Goal: Check status: Check status

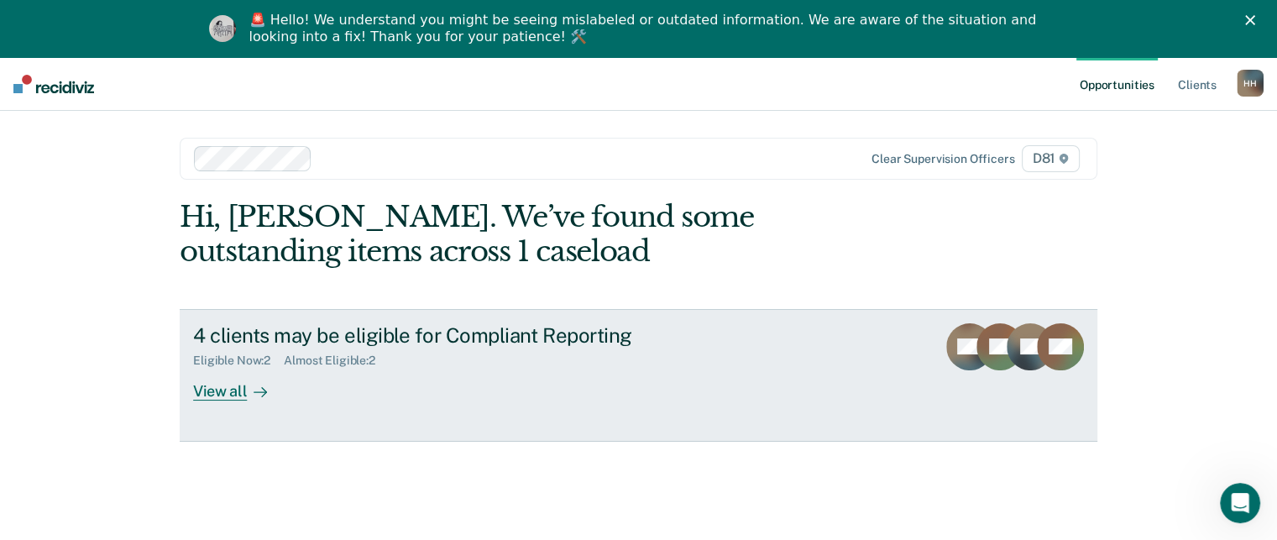
click at [741, 348] on div "Eligible Now : 2 Almost Eligible : 2" at bounding box center [487, 357] width 589 height 21
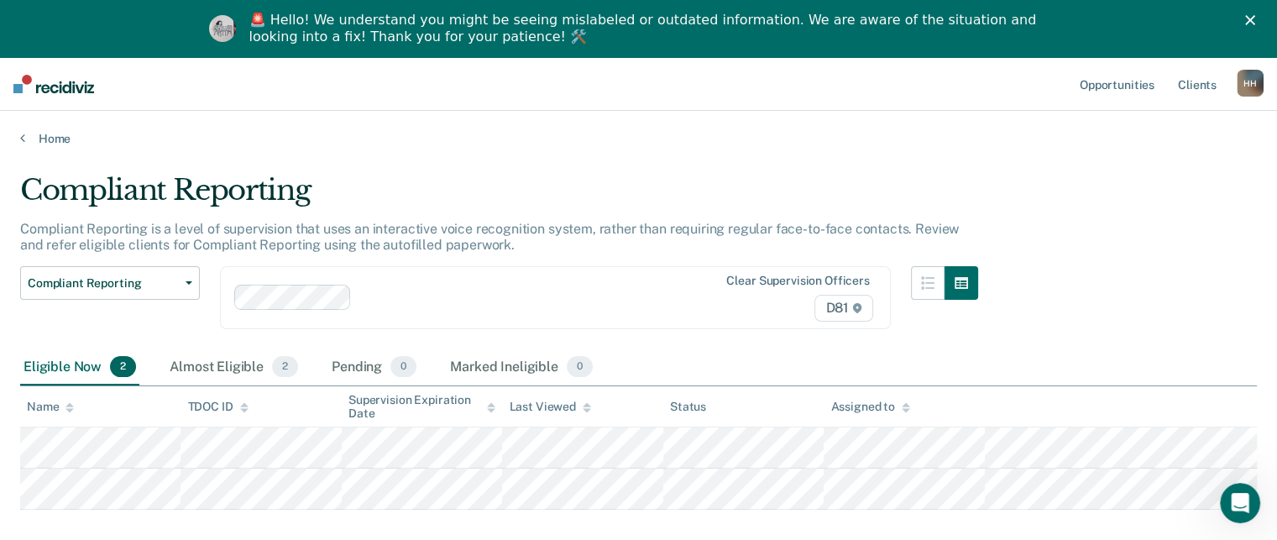
scroll to position [89, 0]
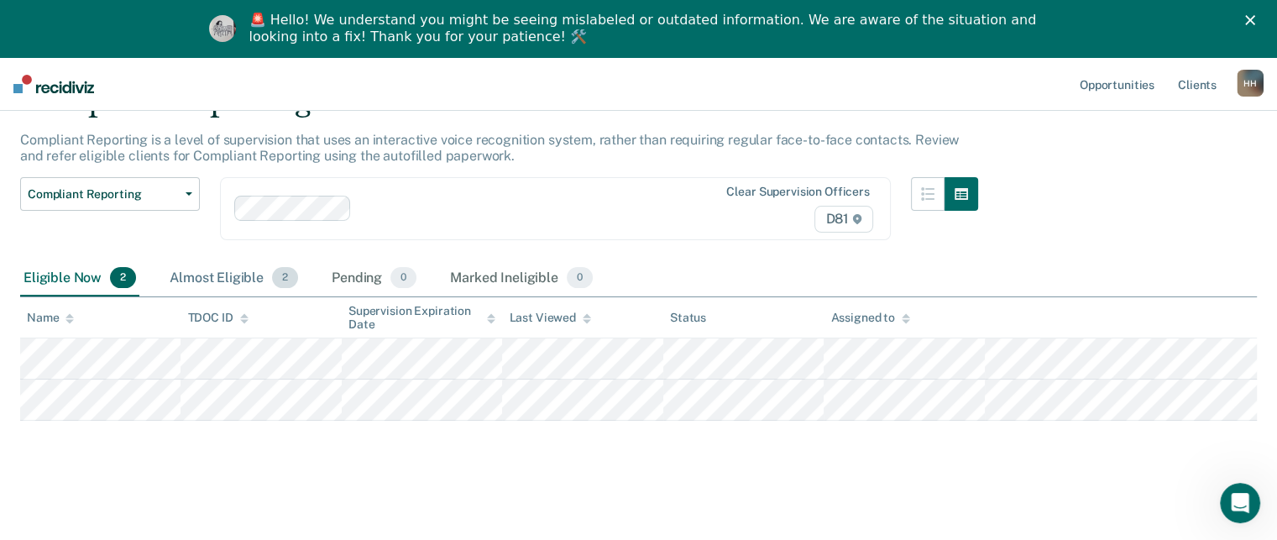
click at [235, 275] on div "Almost Eligible 2" at bounding box center [233, 278] width 135 height 37
